Goal: Navigation & Orientation: Find specific page/section

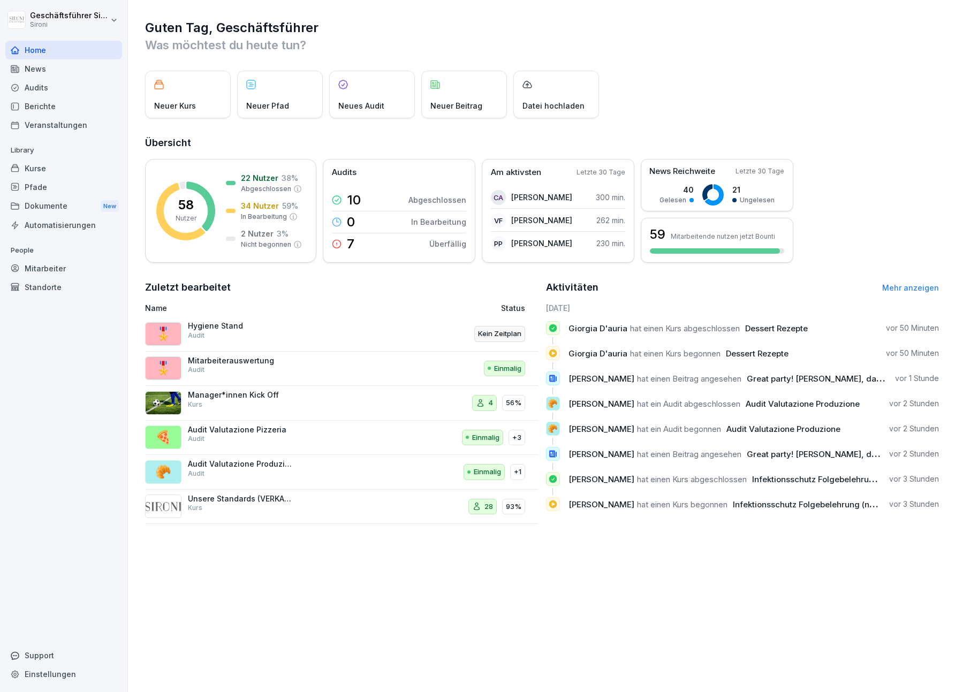
click at [33, 77] on div "News" at bounding box center [63, 68] width 117 height 19
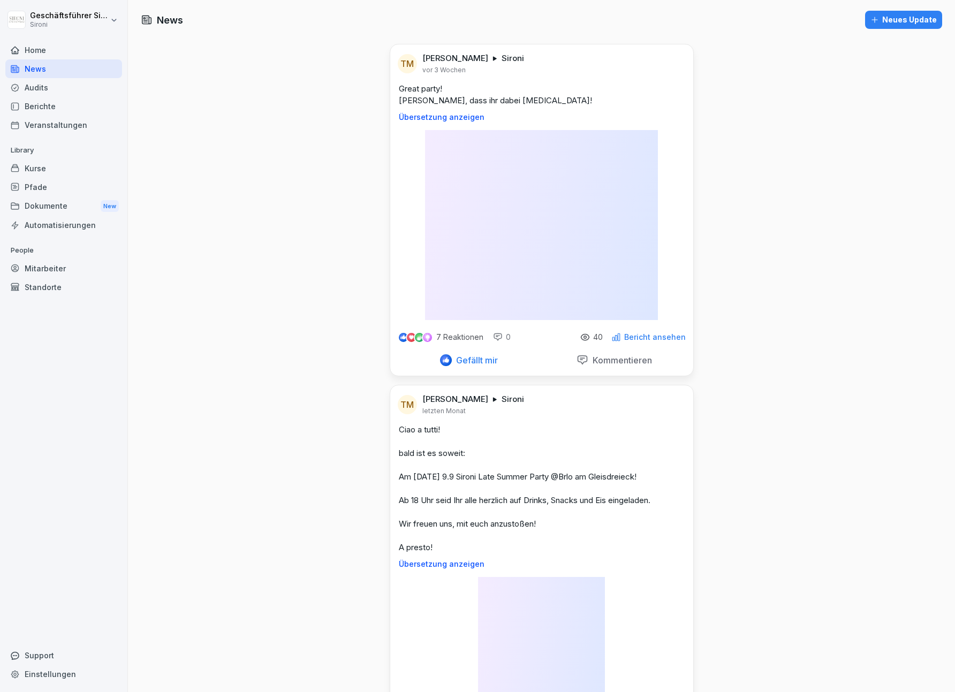
click at [33, 84] on div "Audits" at bounding box center [63, 87] width 117 height 19
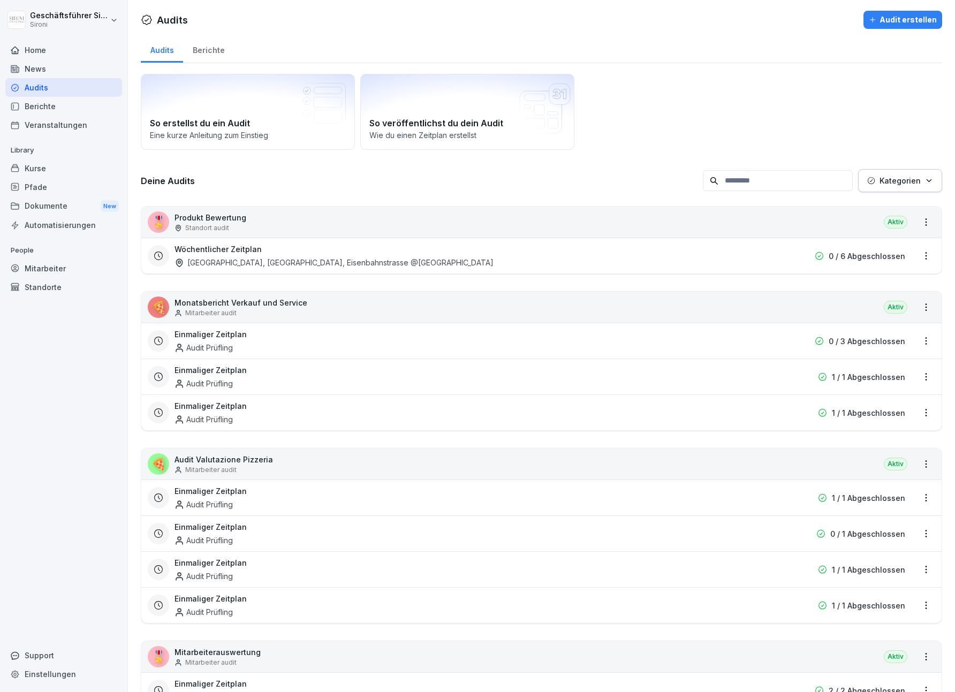
click at [36, 54] on div "Home" at bounding box center [63, 50] width 117 height 19
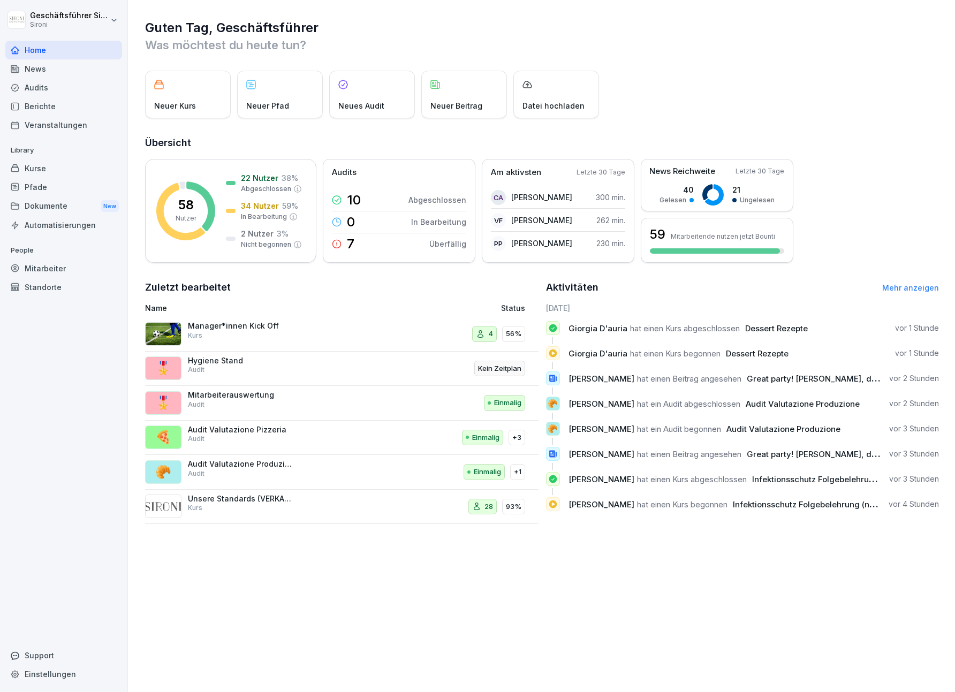
click at [47, 164] on div "Kurse" at bounding box center [63, 168] width 117 height 19
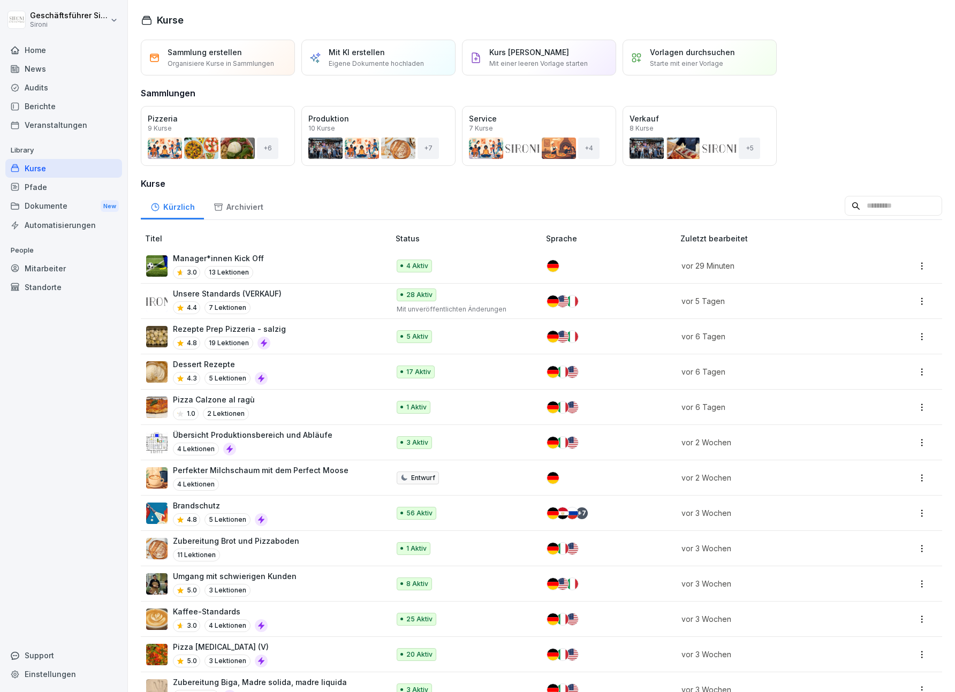
click at [27, 86] on div "Audits" at bounding box center [63, 87] width 117 height 19
